Goal: Transaction & Acquisition: Book appointment/travel/reservation

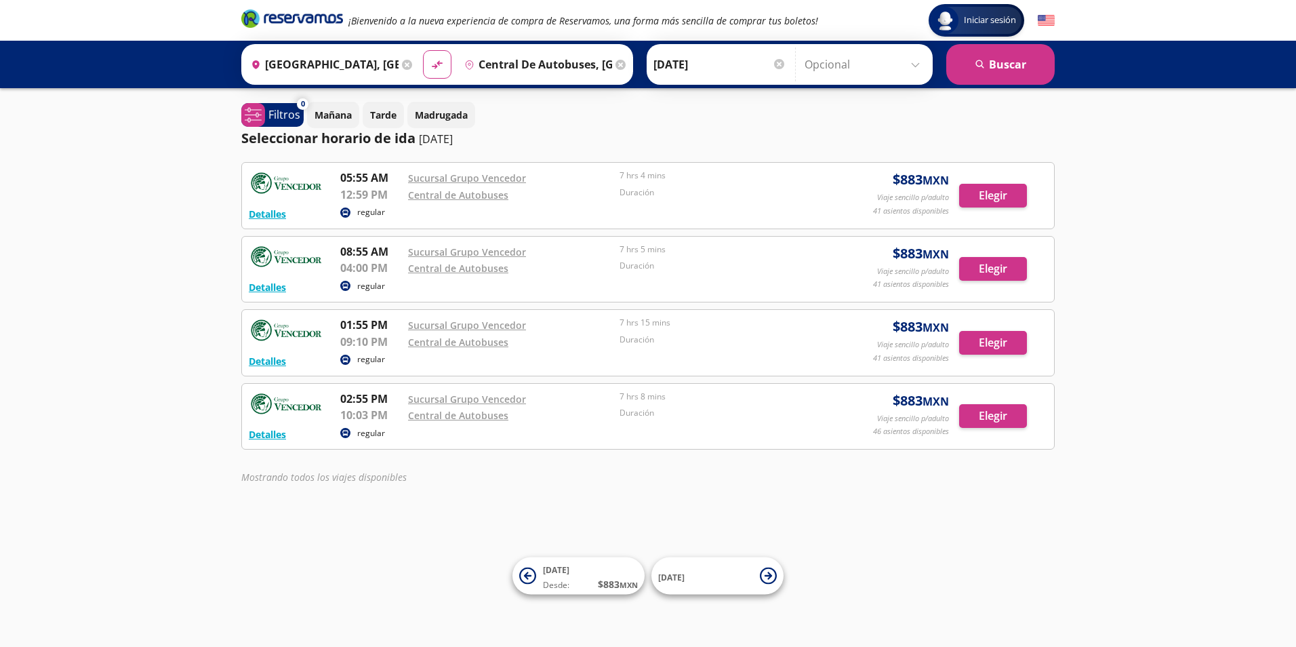
click at [525, 54] on input "Central de Autobuses, [GEOGRAPHIC_DATA]" at bounding box center [535, 64] width 153 height 34
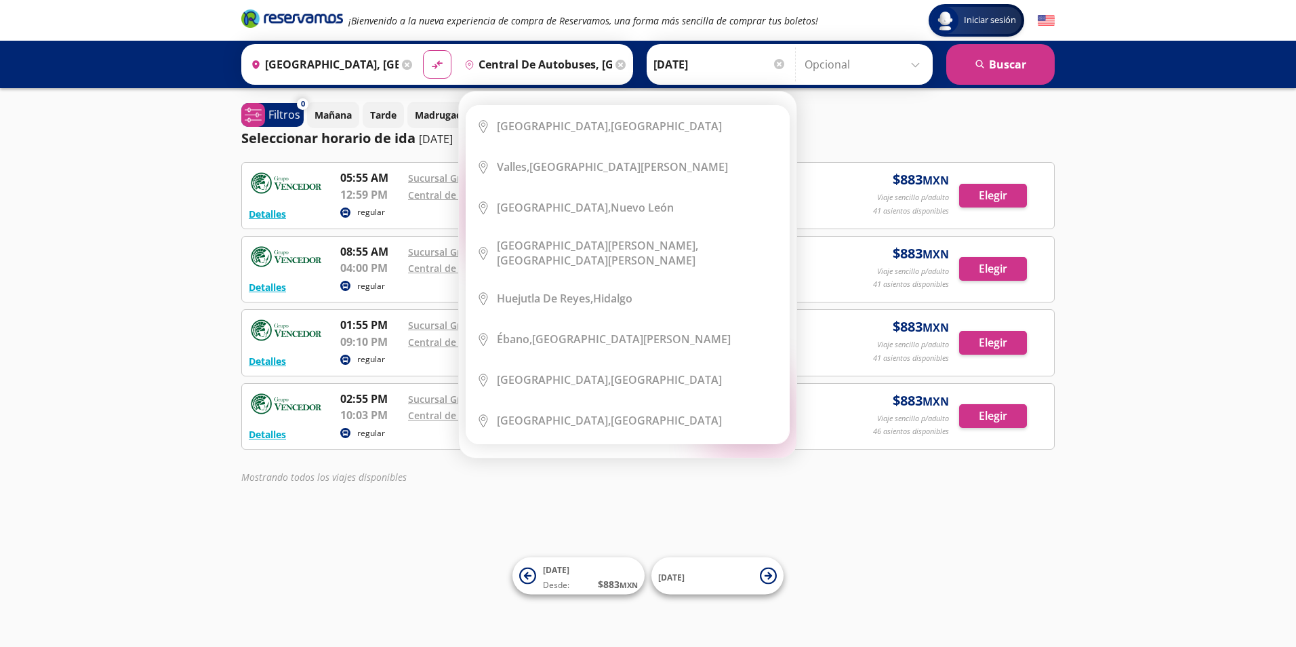
click at [616, 66] on icon at bounding box center [621, 65] width 10 height 10
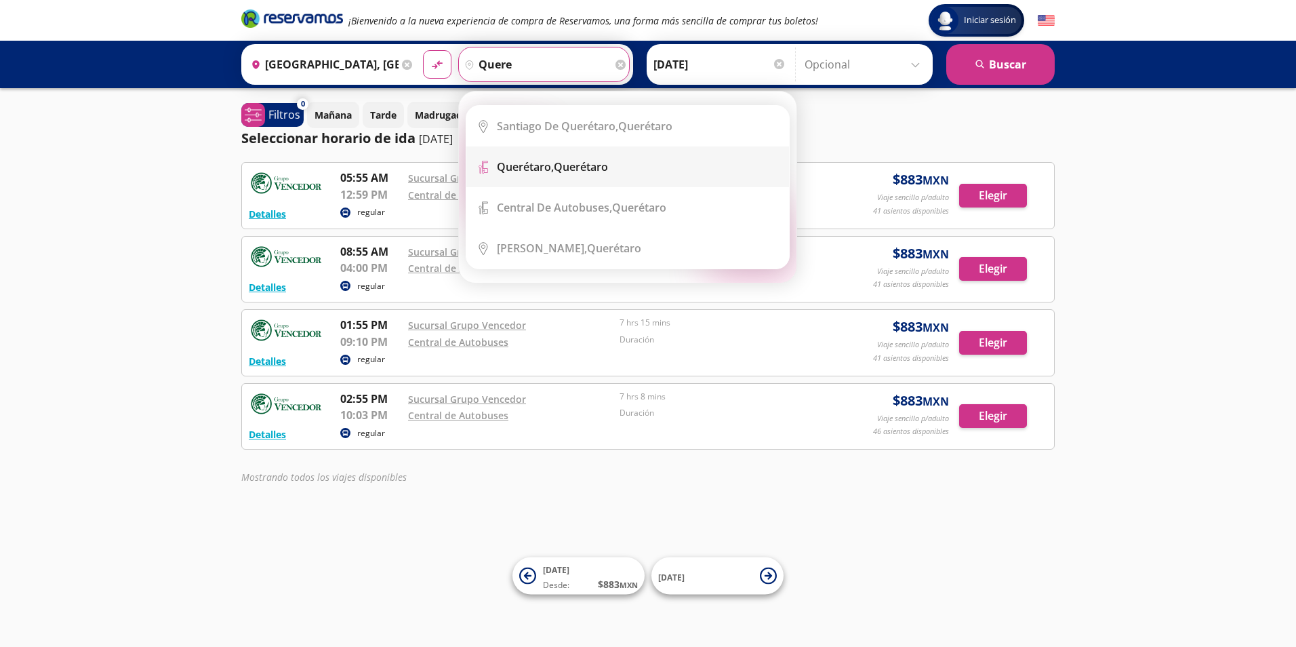
click at [752, 171] on div "Querétaro, Querétaro" at bounding box center [638, 166] width 282 height 15
type input "Querétaro, Querétaro"
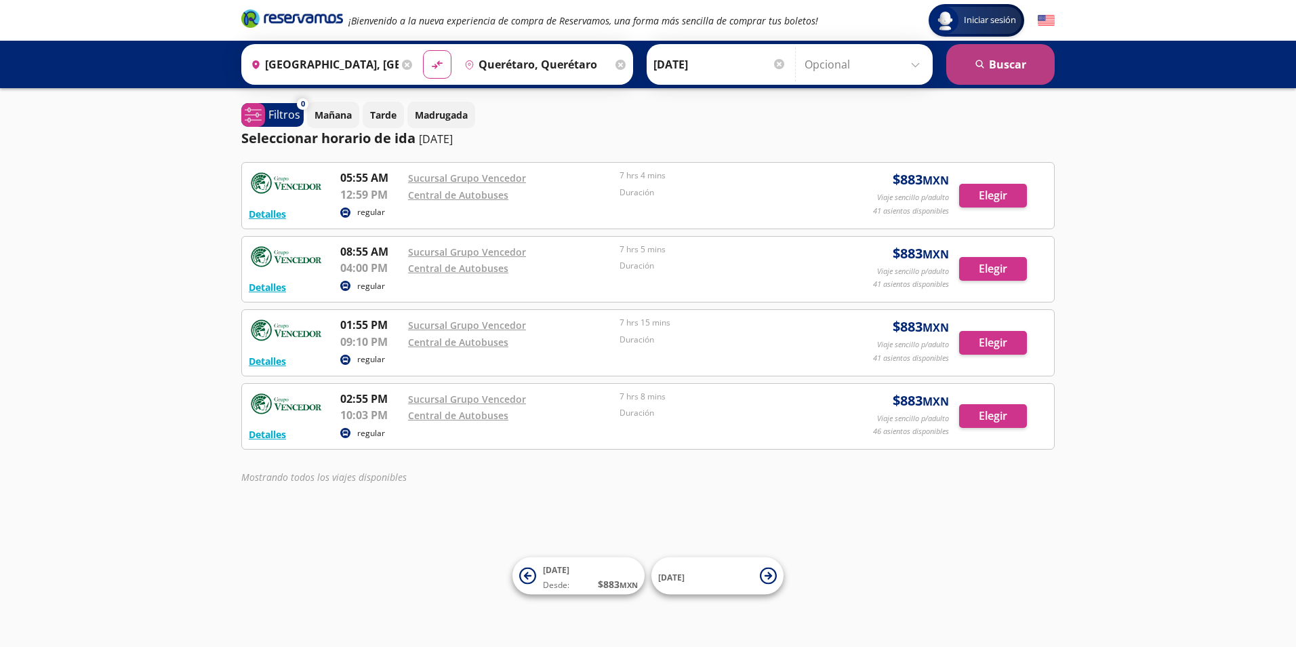
click at [1010, 72] on button "search [GEOGRAPHIC_DATA]" at bounding box center [1001, 64] width 108 height 41
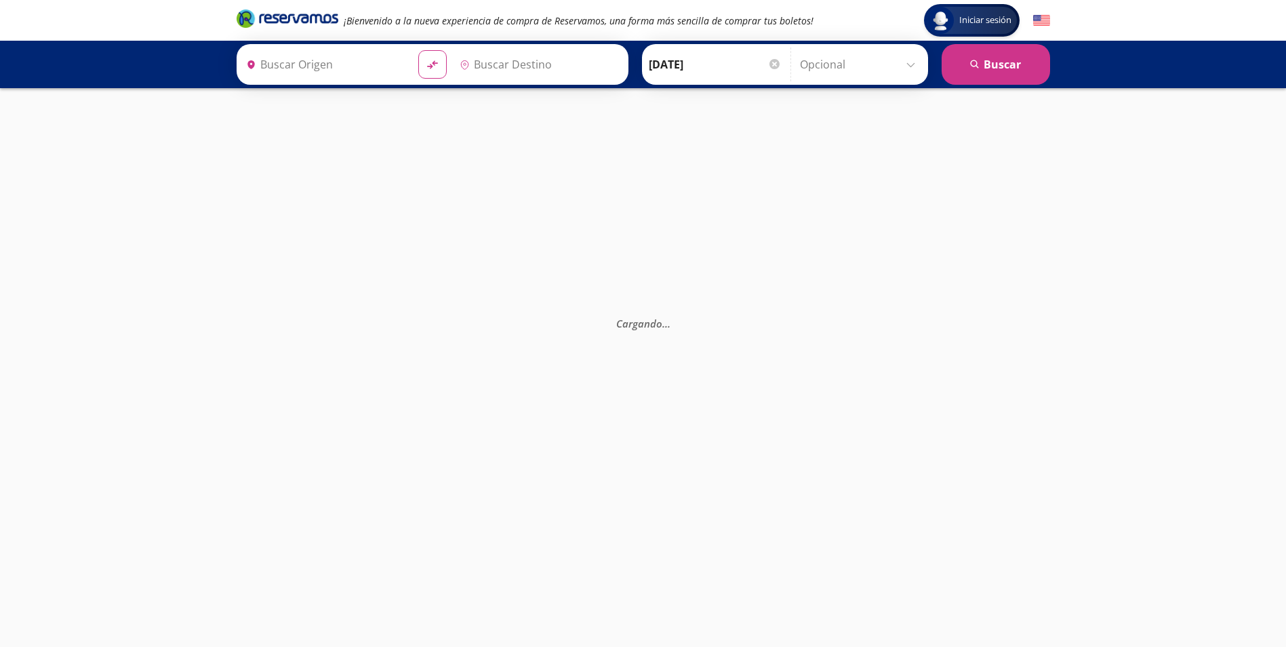
type input "[GEOGRAPHIC_DATA], [GEOGRAPHIC_DATA]"
type input "Querétaro, Querétaro"
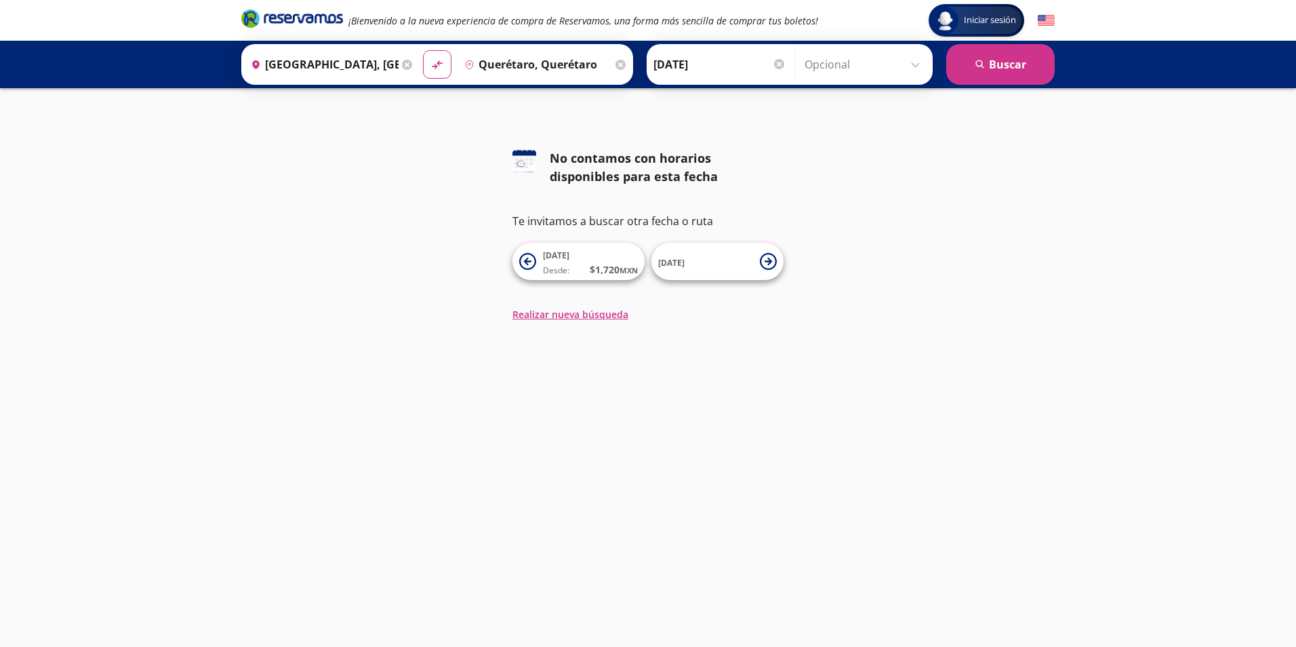
click at [619, 65] on icon at bounding box center [621, 65] width 10 height 10
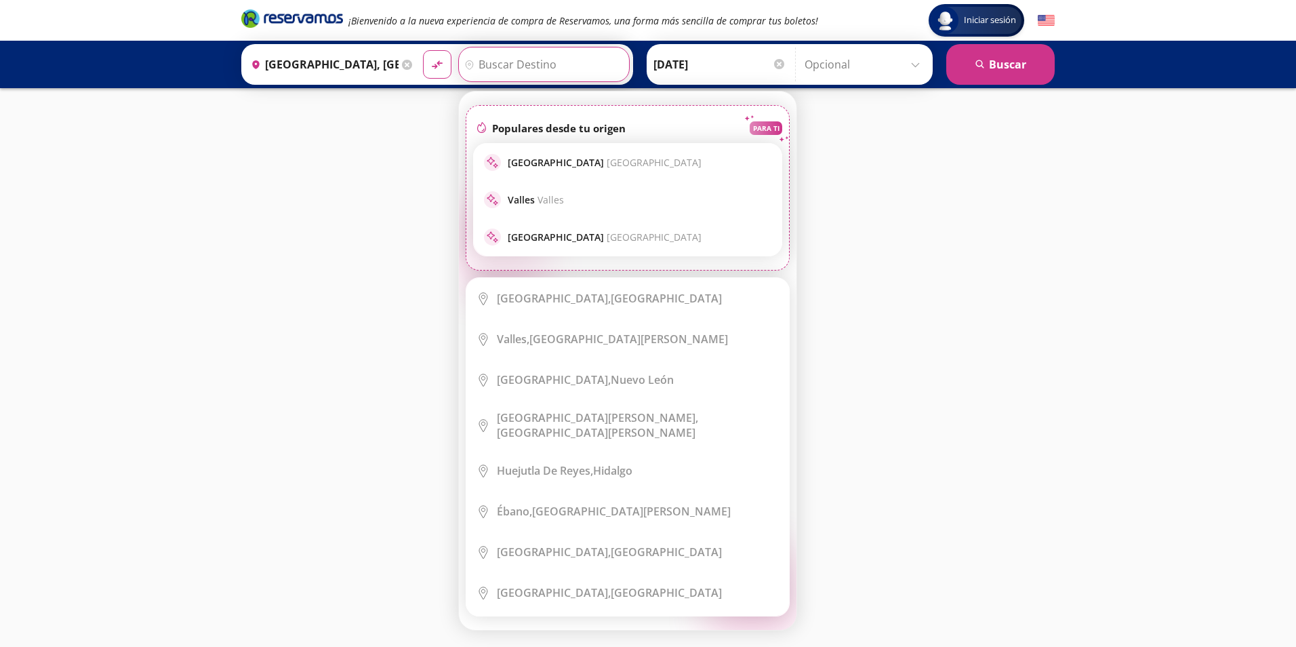
click at [557, 64] on input "Destino" at bounding box center [542, 64] width 167 height 34
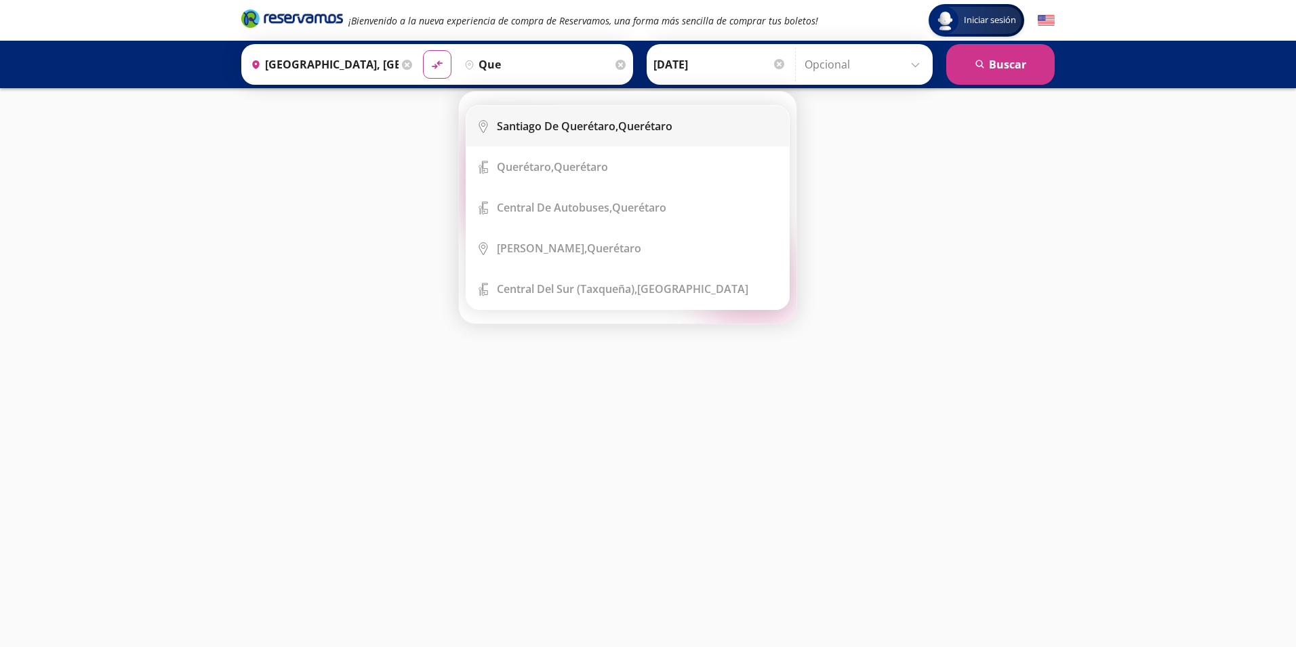
click at [688, 131] on div "Santiago de Querétaro, [GEOGRAPHIC_DATA]" at bounding box center [638, 126] width 282 height 15
type input "Santiago de Querétaro, [GEOGRAPHIC_DATA]"
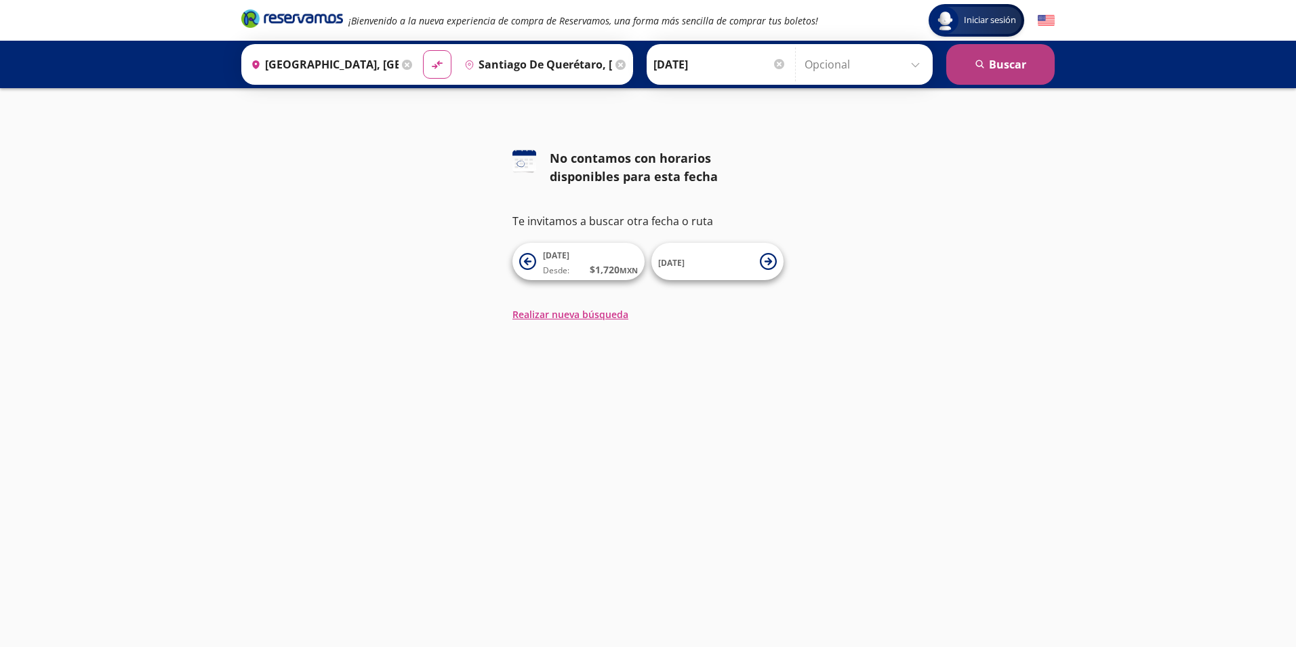
click at [1013, 62] on button "search [GEOGRAPHIC_DATA]" at bounding box center [1001, 64] width 108 height 41
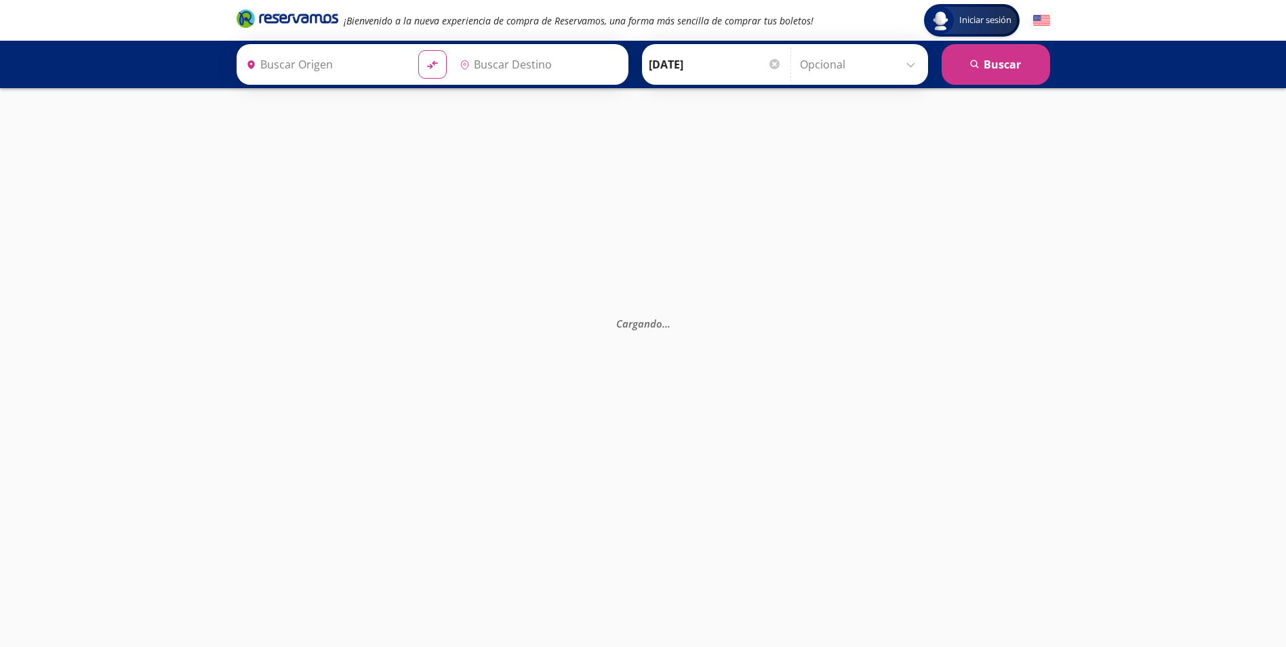
type input "Santiago de Querétaro, [GEOGRAPHIC_DATA]"
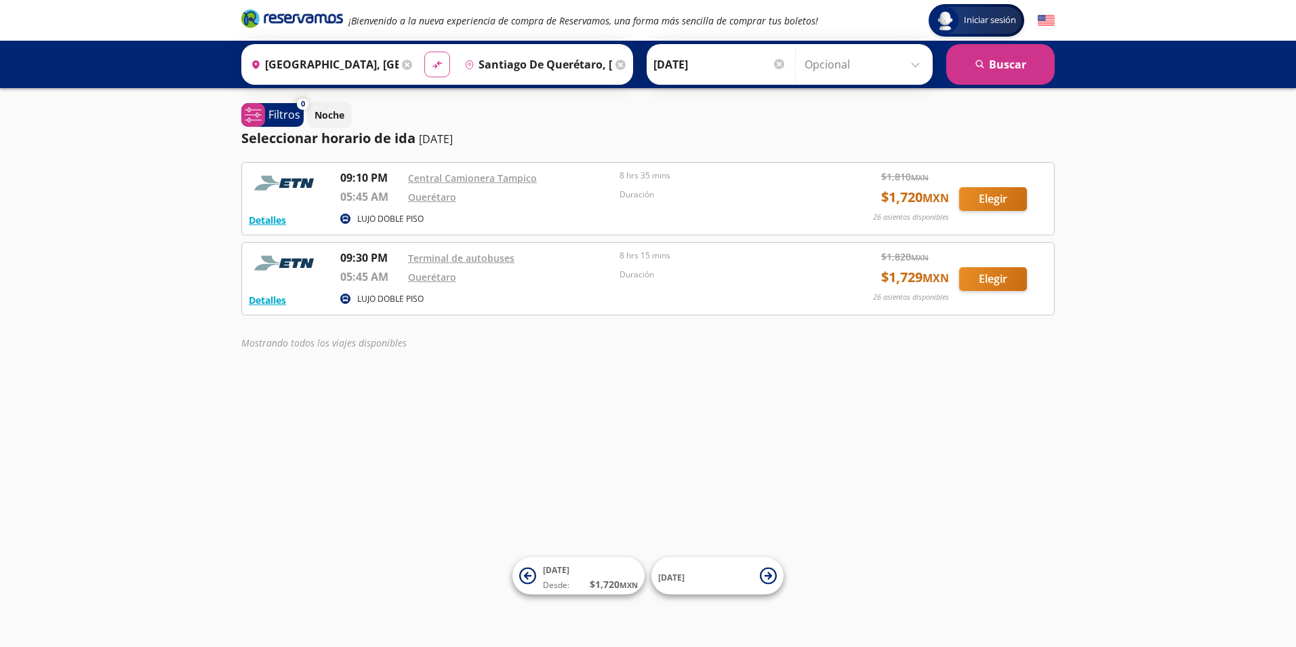
click at [441, 58] on icon "material-symbols:compare-arrows-rounded" at bounding box center [437, 64] width 12 height 13
type input "Santiago de Querétaro, [GEOGRAPHIC_DATA]"
type input "[GEOGRAPHIC_DATA], [GEOGRAPHIC_DATA]"
click at [745, 60] on input "[DATE]" at bounding box center [720, 64] width 133 height 34
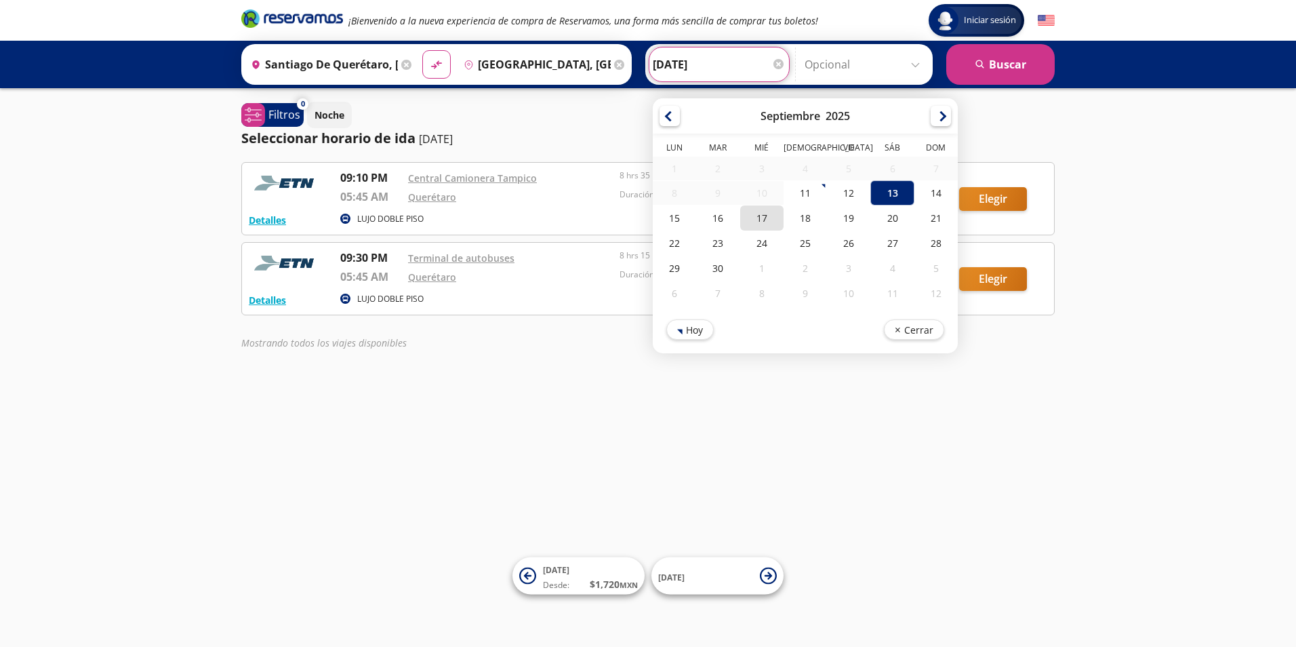
click at [759, 217] on div "17" at bounding box center [761, 217] width 43 height 25
type input "[DATE]"
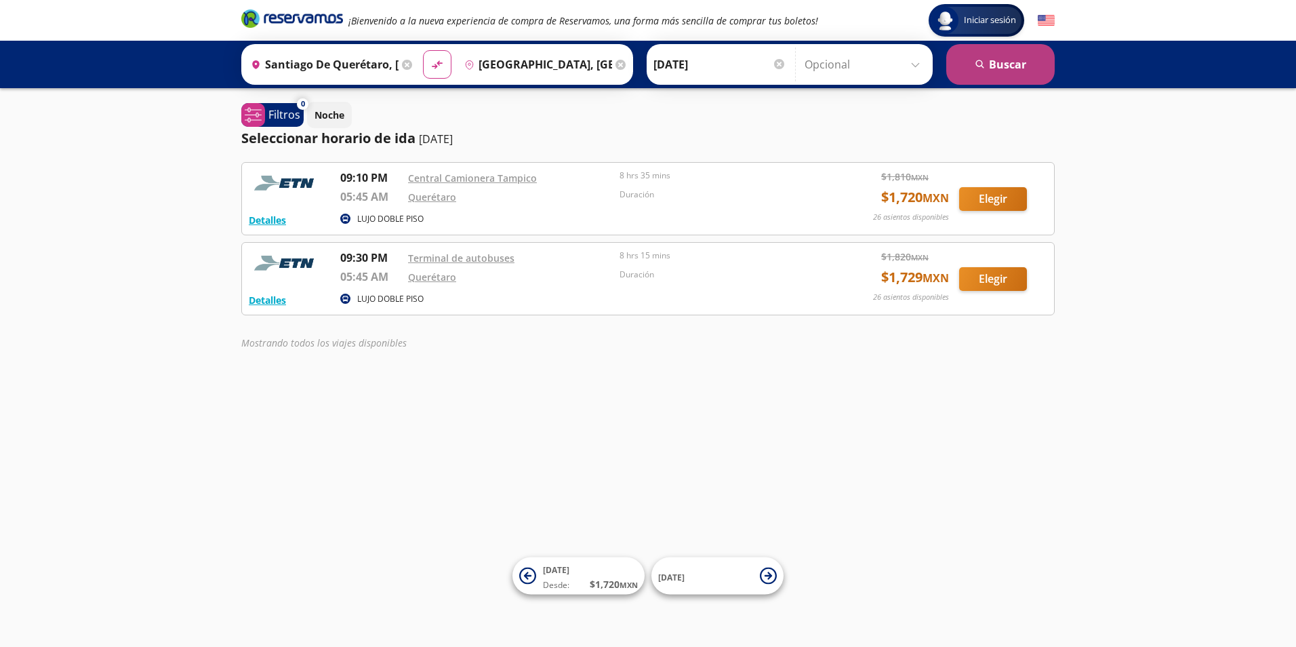
click at [1006, 66] on button "search [GEOGRAPHIC_DATA]" at bounding box center [1001, 64] width 108 height 41
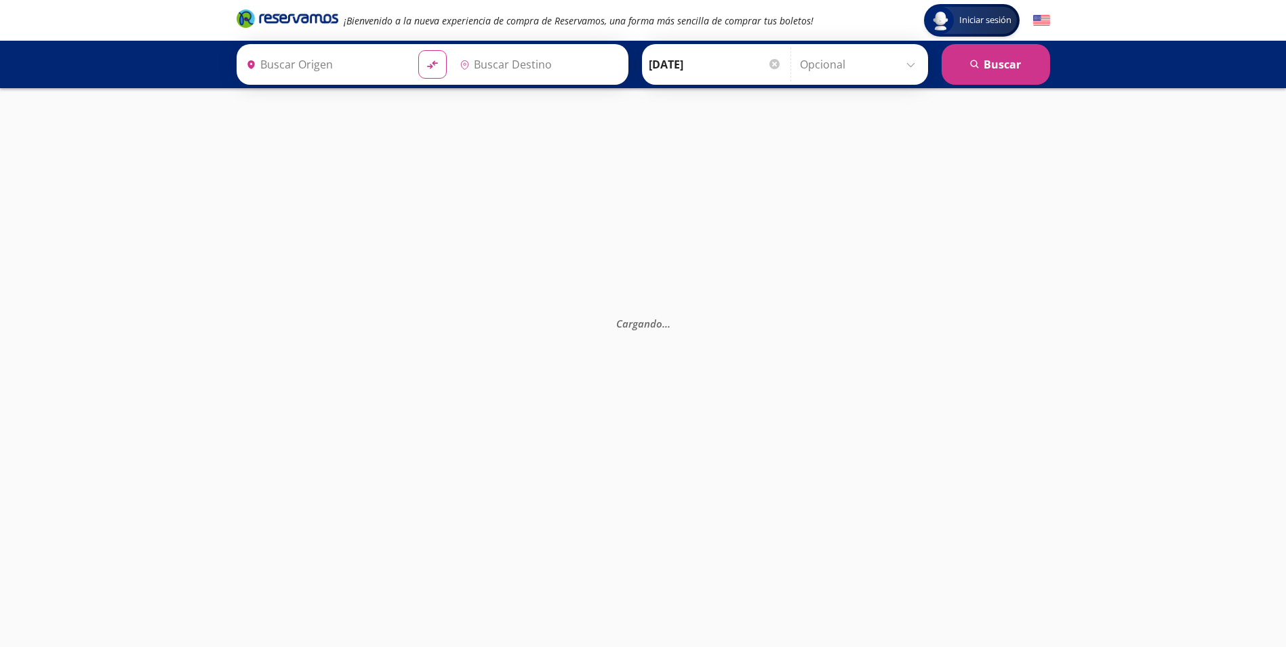
type input "Santiago de Querétaro, [GEOGRAPHIC_DATA]"
type input "[GEOGRAPHIC_DATA], [GEOGRAPHIC_DATA]"
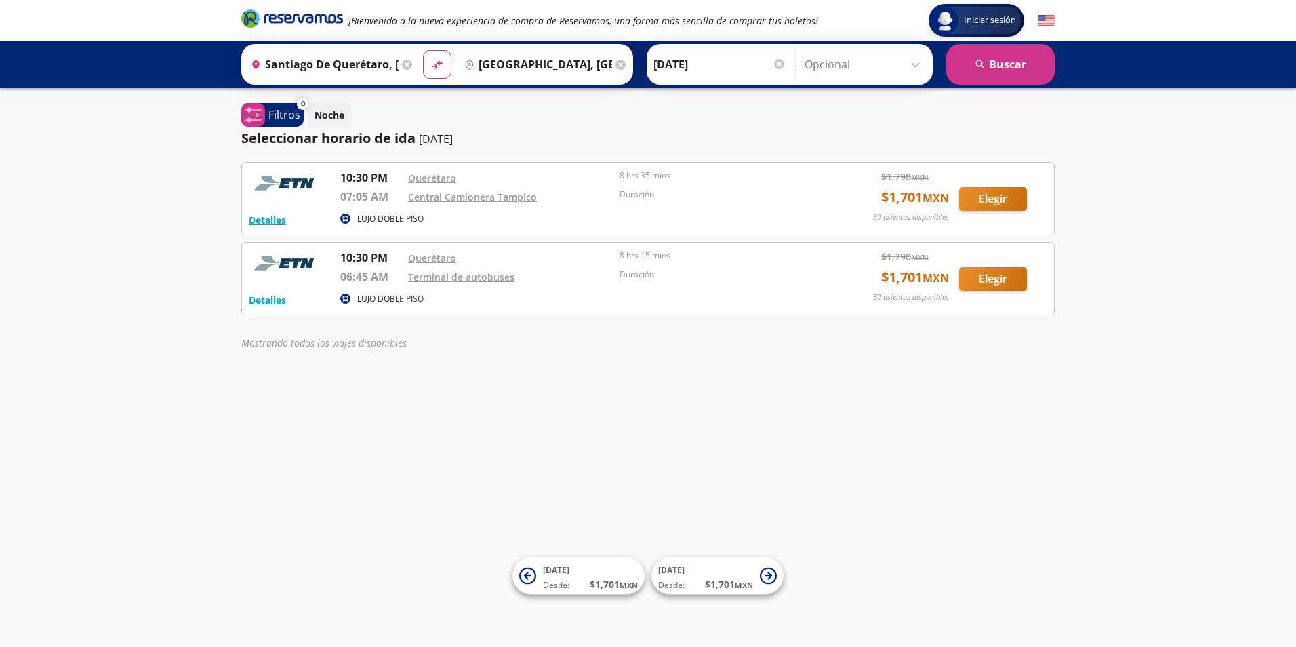
click at [1249, 220] on div "Iniciar sesión Iniciar sesión ¡Bienvenido a la nueva experiencia de compra de R…" at bounding box center [648, 323] width 1296 height 647
